Goal: Check status: Check status

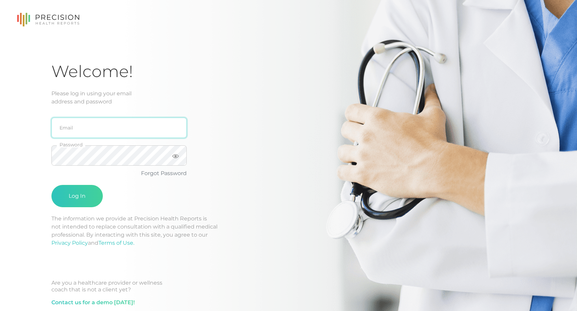
click at [91, 132] on input "email" at bounding box center [118, 128] width 135 height 20
type input "[EMAIL_ADDRESS][DOMAIN_NAME]"
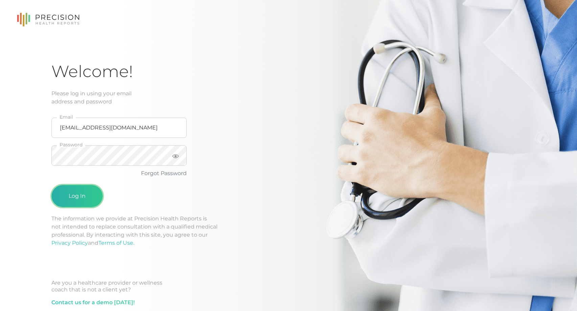
drag, startPoint x: 93, startPoint y: 166, endPoint x: 78, endPoint y: 194, distance: 30.9
click at [78, 194] on button "Log In" at bounding box center [76, 196] width 51 height 22
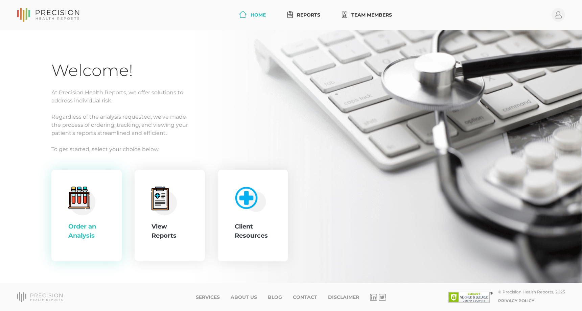
click at [103, 201] on div ".cls-4{fill:#f3f3f3}.cls-5{fill:#e4e4e4}.cls-6{fill:#bbf7ff}.cls-7{fill:#8bf0ff…" at bounding box center [86, 216] width 37 height 58
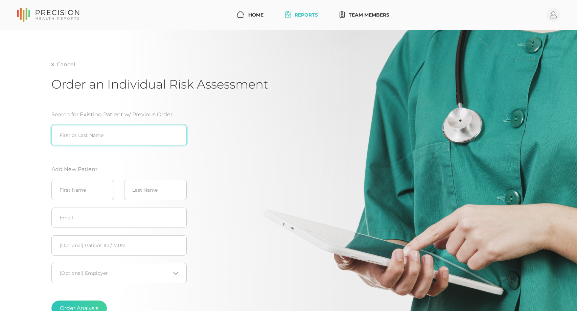
click at [119, 133] on input "search" at bounding box center [118, 135] width 135 height 20
click at [159, 149] on div "And rew [PERSON_NAME] ([DATE])" at bounding box center [118, 149] width 135 height 8
type input "[PERSON_NAME] ([DATE])"
click at [297, 14] on link "Reports" at bounding box center [301, 15] width 38 height 13
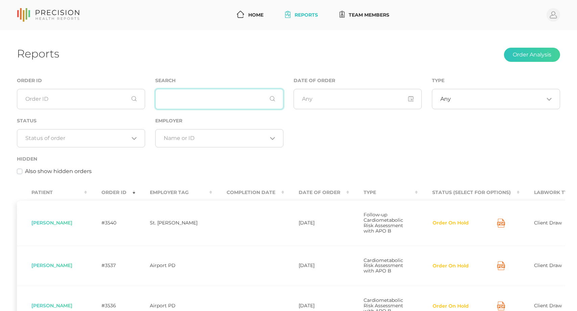
click at [218, 106] on input "text" at bounding box center [219, 99] width 128 height 20
click at [217, 101] on input "text" at bounding box center [219, 99] width 128 height 20
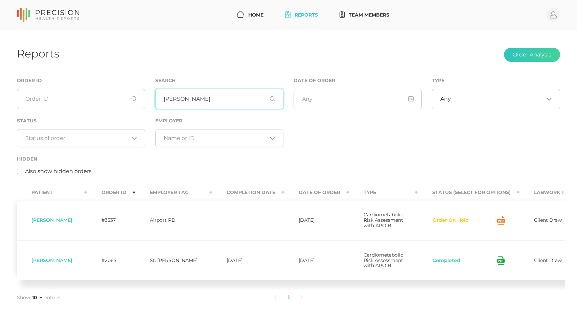
drag, startPoint x: 202, startPoint y: 103, endPoint x: 155, endPoint y: 103, distance: 47.4
click at [155, 103] on div "Search [PERSON_NAME]" at bounding box center [219, 96] width 138 height 40
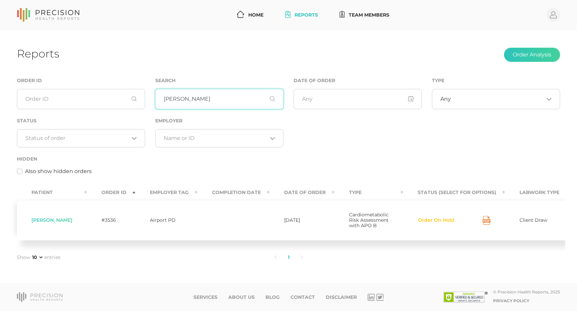
drag, startPoint x: 185, startPoint y: 105, endPoint x: 188, endPoint y: 101, distance: 5.0
click at [187, 103] on input "[PERSON_NAME]" at bounding box center [219, 99] width 128 height 20
drag, startPoint x: 196, startPoint y: 98, endPoint x: 167, endPoint y: 102, distance: 29.0
click at [167, 102] on input "[PERSON_NAME]" at bounding box center [219, 99] width 128 height 20
type input "c"
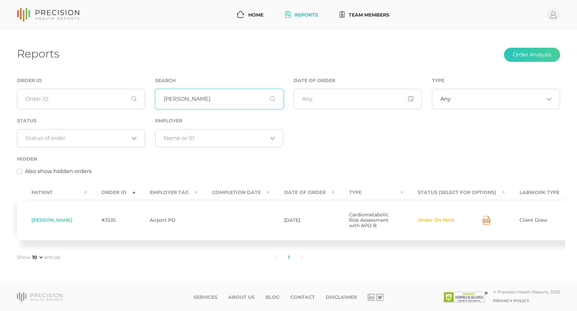
drag, startPoint x: 198, startPoint y: 103, endPoint x: 159, endPoint y: 105, distance: 39.3
click at [159, 105] on input "[PERSON_NAME]" at bounding box center [219, 99] width 128 height 20
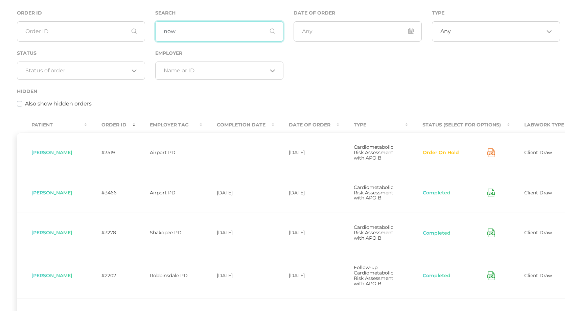
scroll to position [34, 0]
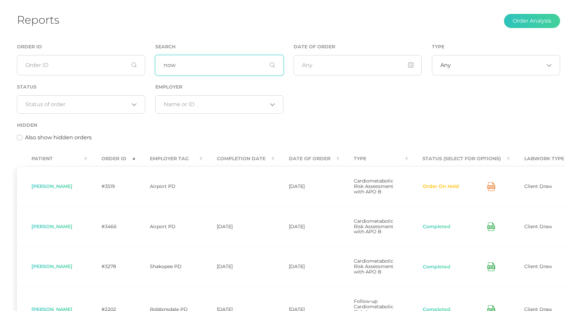
drag, startPoint x: 180, startPoint y: 63, endPoint x: 161, endPoint y: 63, distance: 18.9
click at [161, 63] on input "now" at bounding box center [219, 65] width 128 height 20
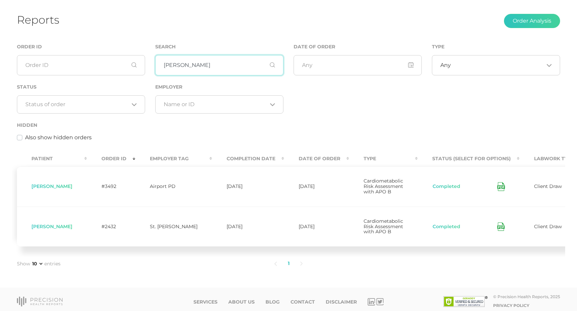
drag, startPoint x: 203, startPoint y: 72, endPoint x: 129, endPoint y: 59, distance: 75.2
click at [129, 59] on div "Order ID Search [PERSON_NAME] Date of Order Type Any Loading... Status Loading.…" at bounding box center [288, 96] width 553 height 107
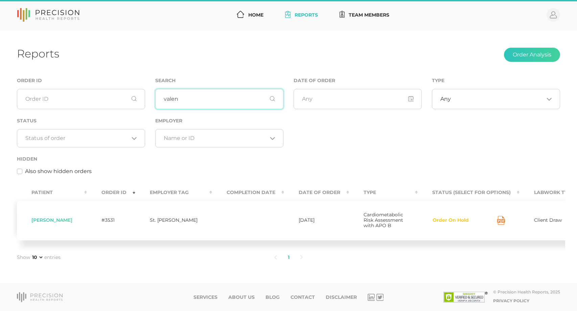
scroll to position [9, 0]
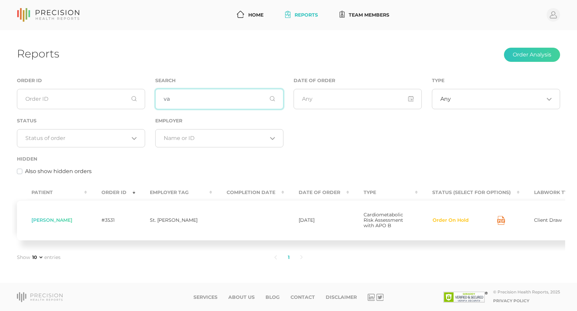
type input "v"
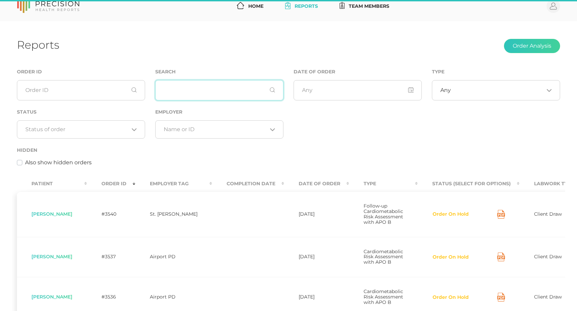
scroll to position [34, 0]
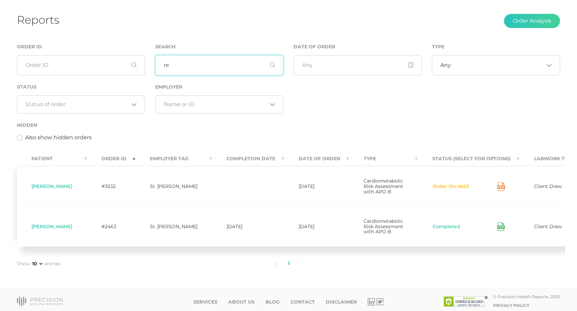
type input "r"
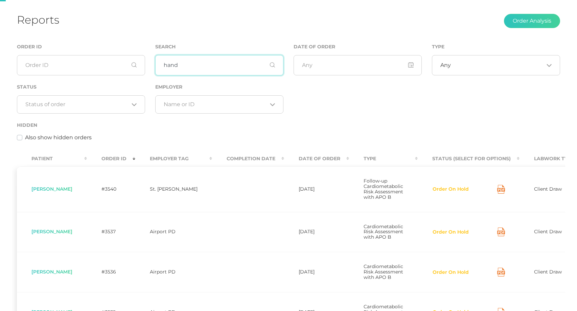
scroll to position [9, 0]
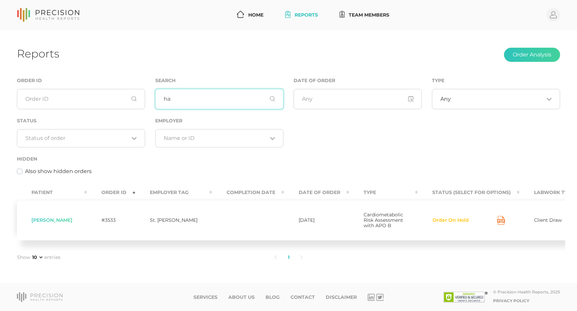
type input "h"
type input "w"
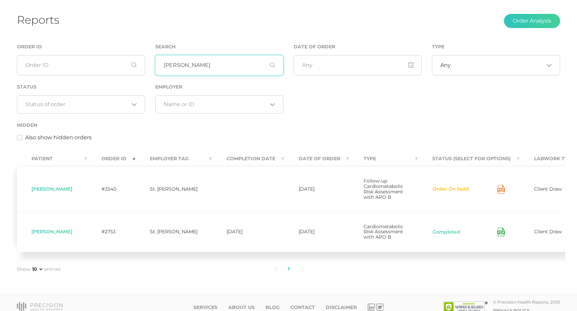
type input "[PERSON_NAME]"
click at [79, 12] on div "Reports Order Analysis Order ID Search [PERSON_NAME] Date of Order Type Any Loa…" at bounding box center [288, 144] width 577 height 297
click at [360, 276] on ul "1" at bounding box center [289, 269] width 362 height 14
